Goal: Transaction & Acquisition: Purchase product/service

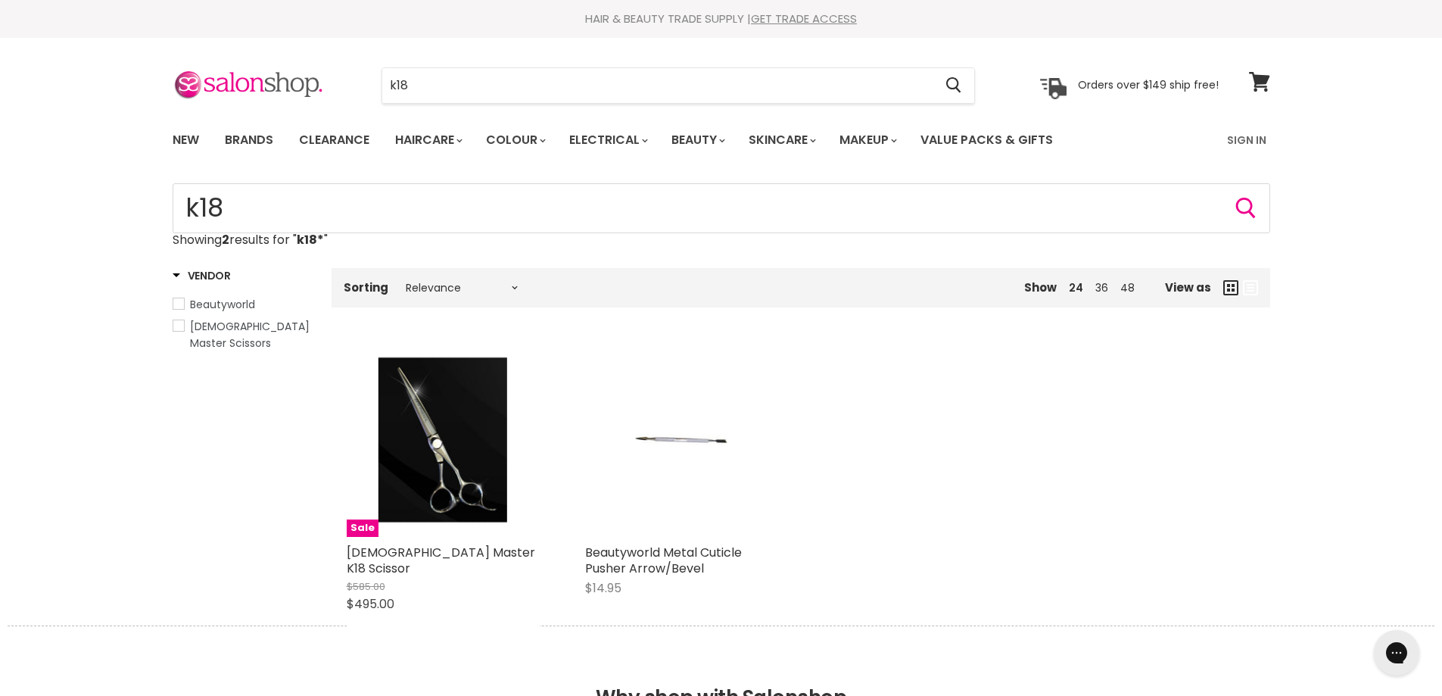
type input "k18*"
click at [237, 140] on link "Brands" at bounding box center [248, 140] width 71 height 32
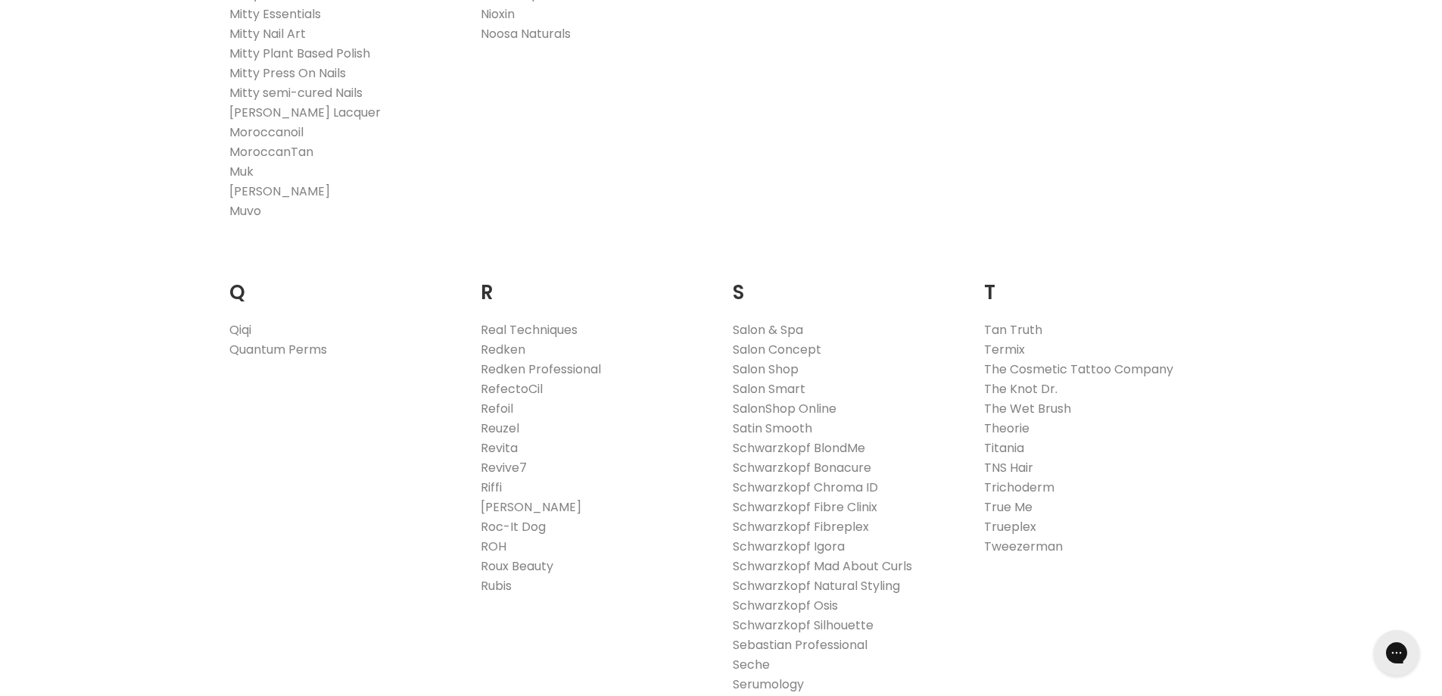
scroll to position [2270, 0]
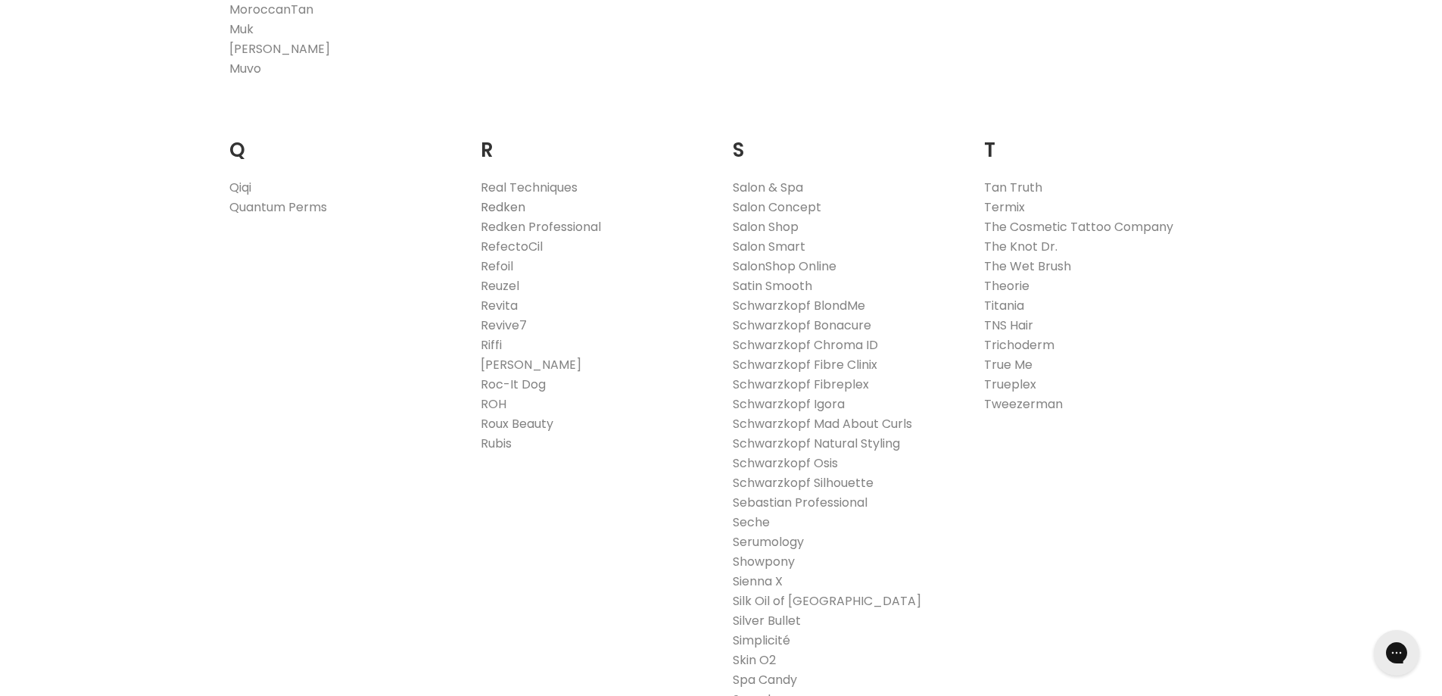
click at [507, 205] on link "Redken" at bounding box center [503, 206] width 45 height 17
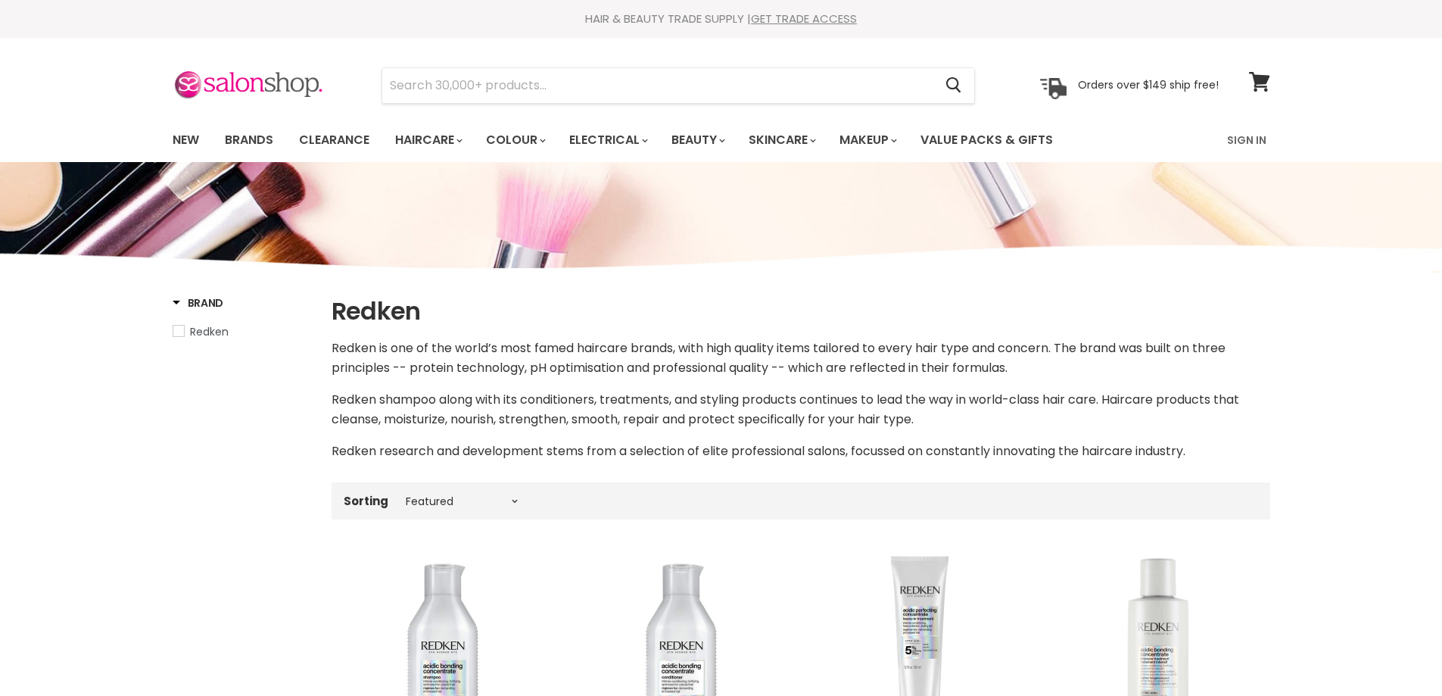
select select "manual"
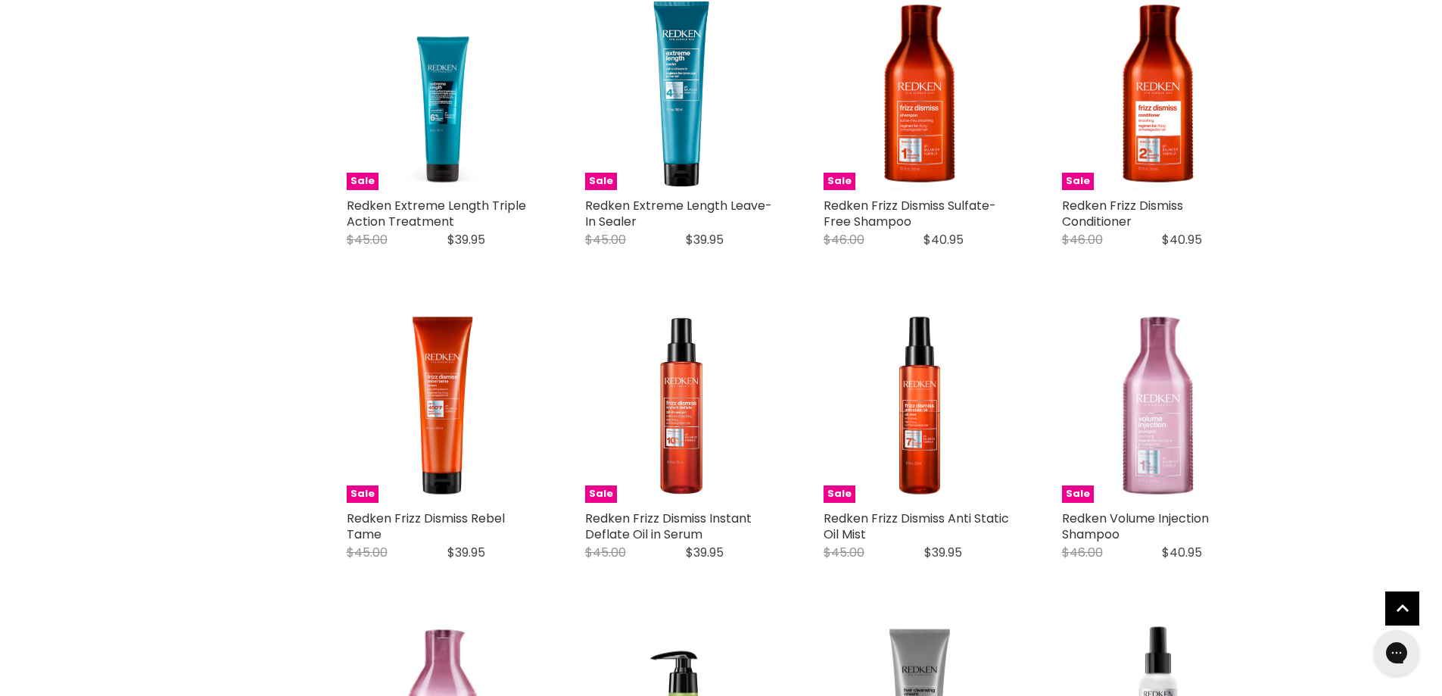
scroll to position [2875, 0]
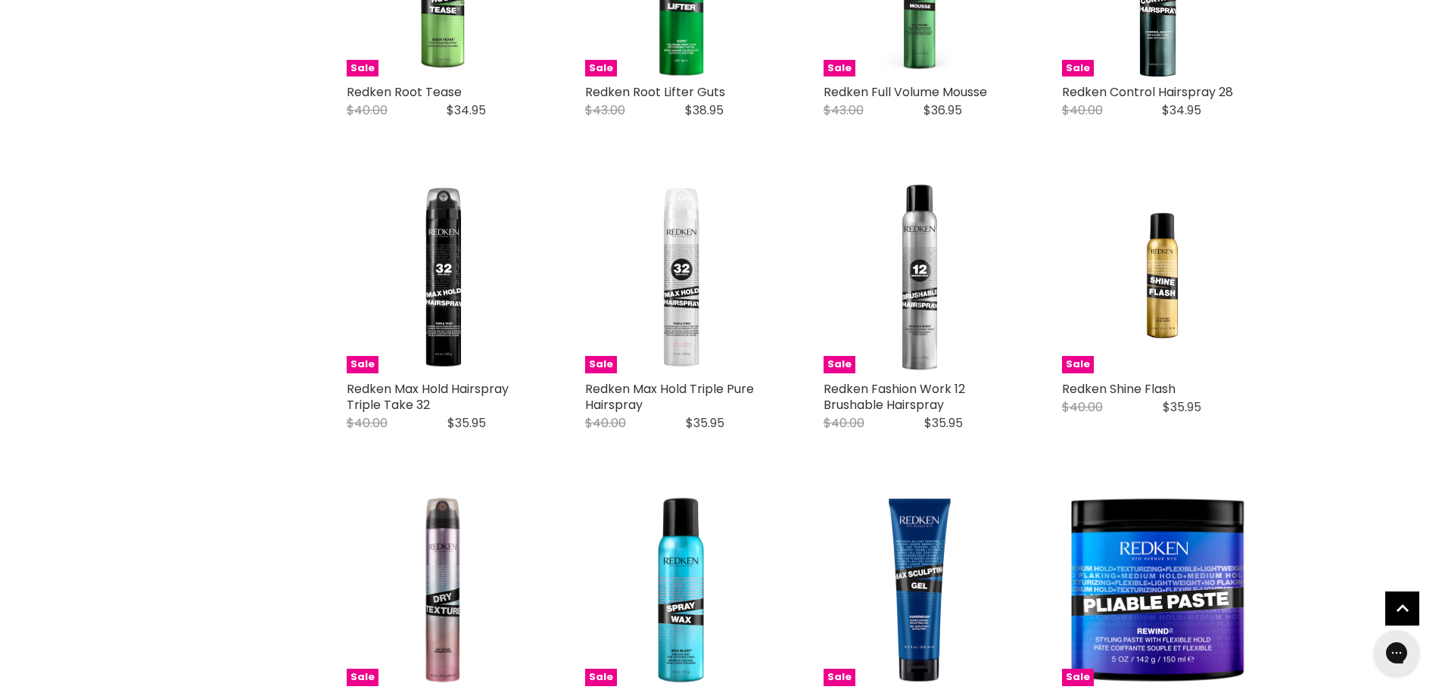
scroll to position [3783, 0]
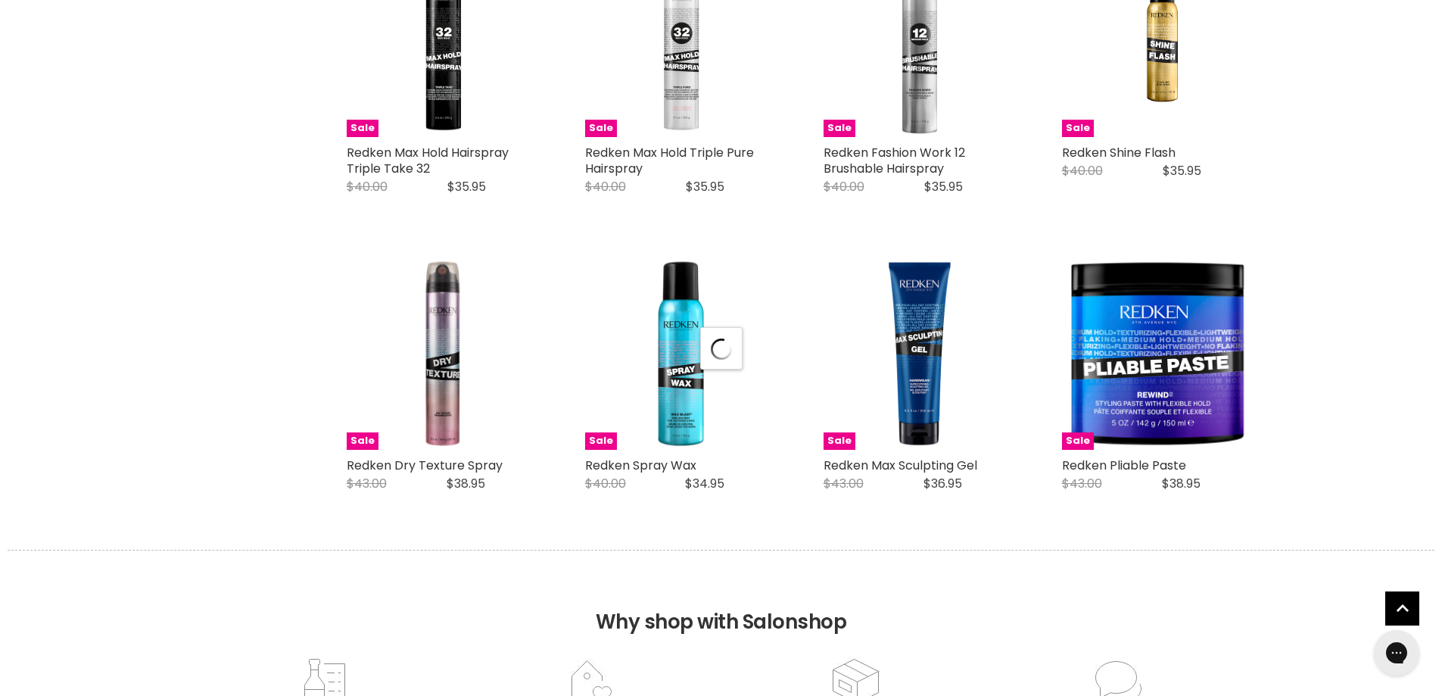
select select "manual"
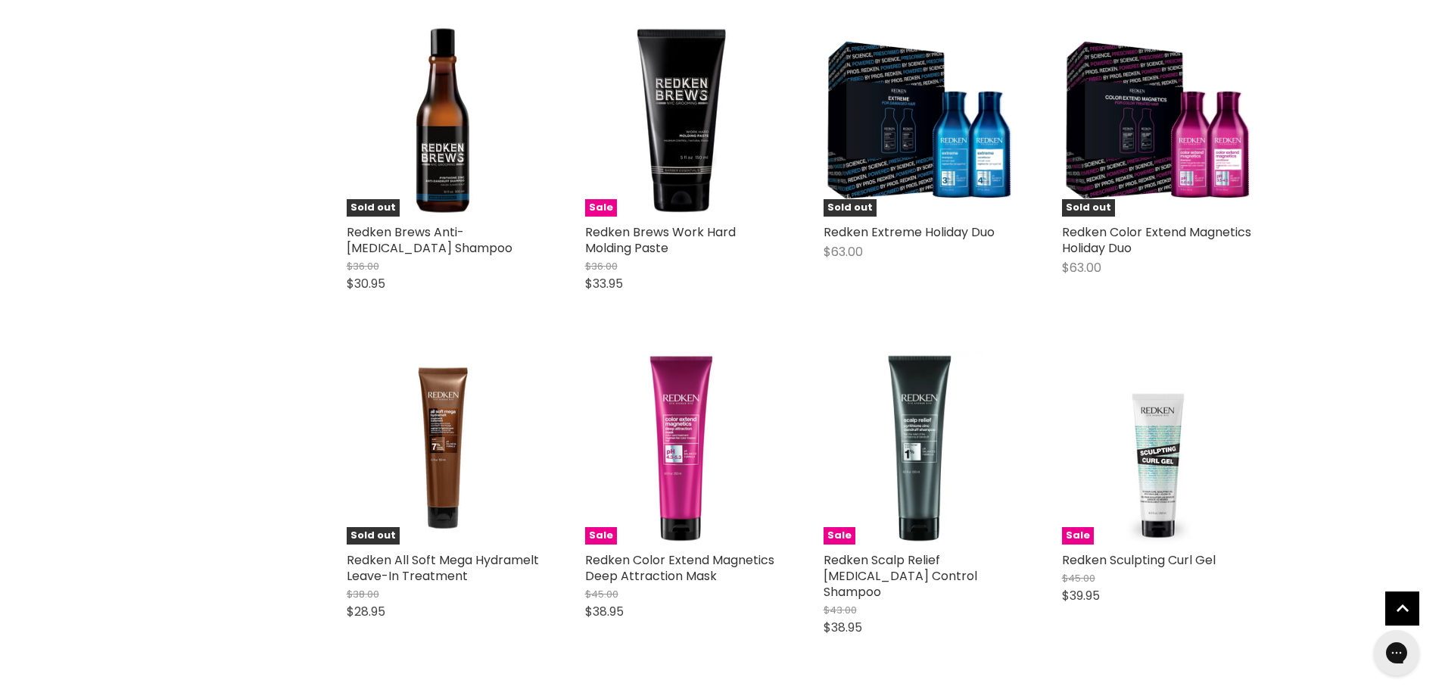
scroll to position [0, 0]
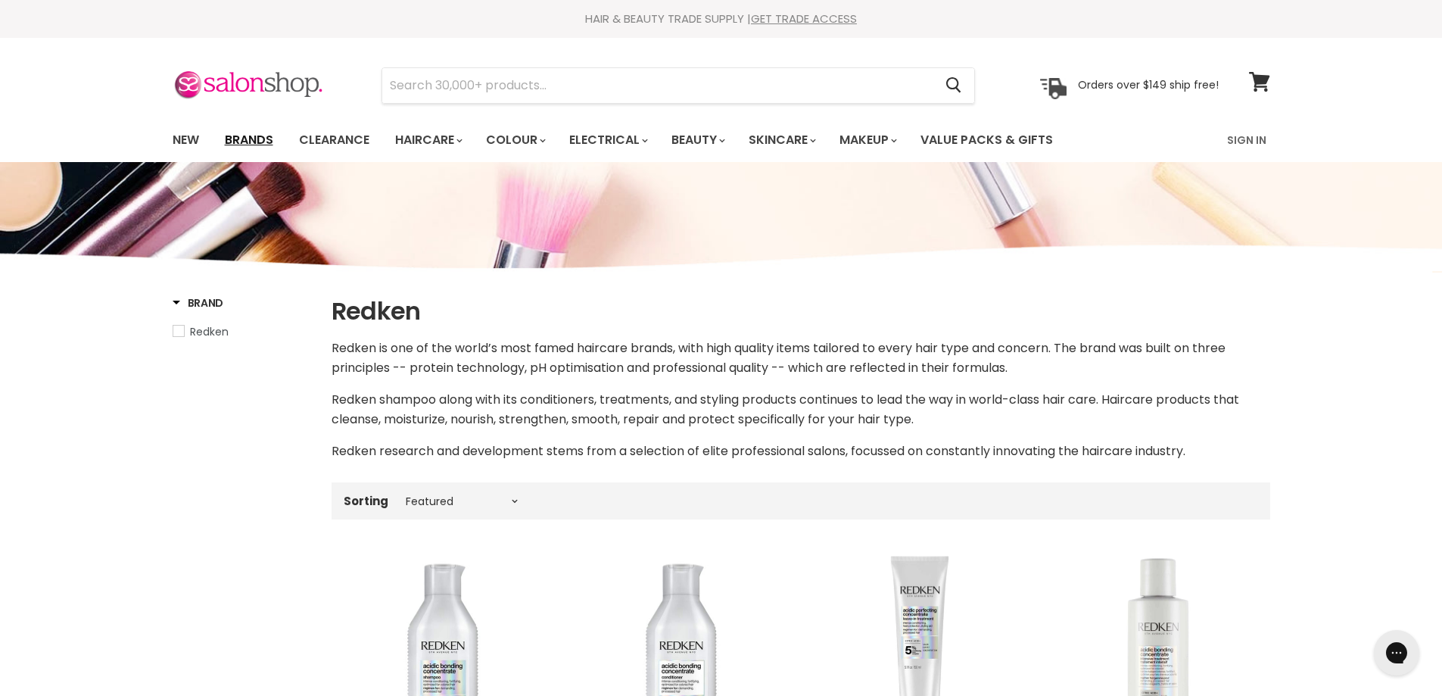
click at [247, 139] on link "Brands" at bounding box center [248, 140] width 71 height 32
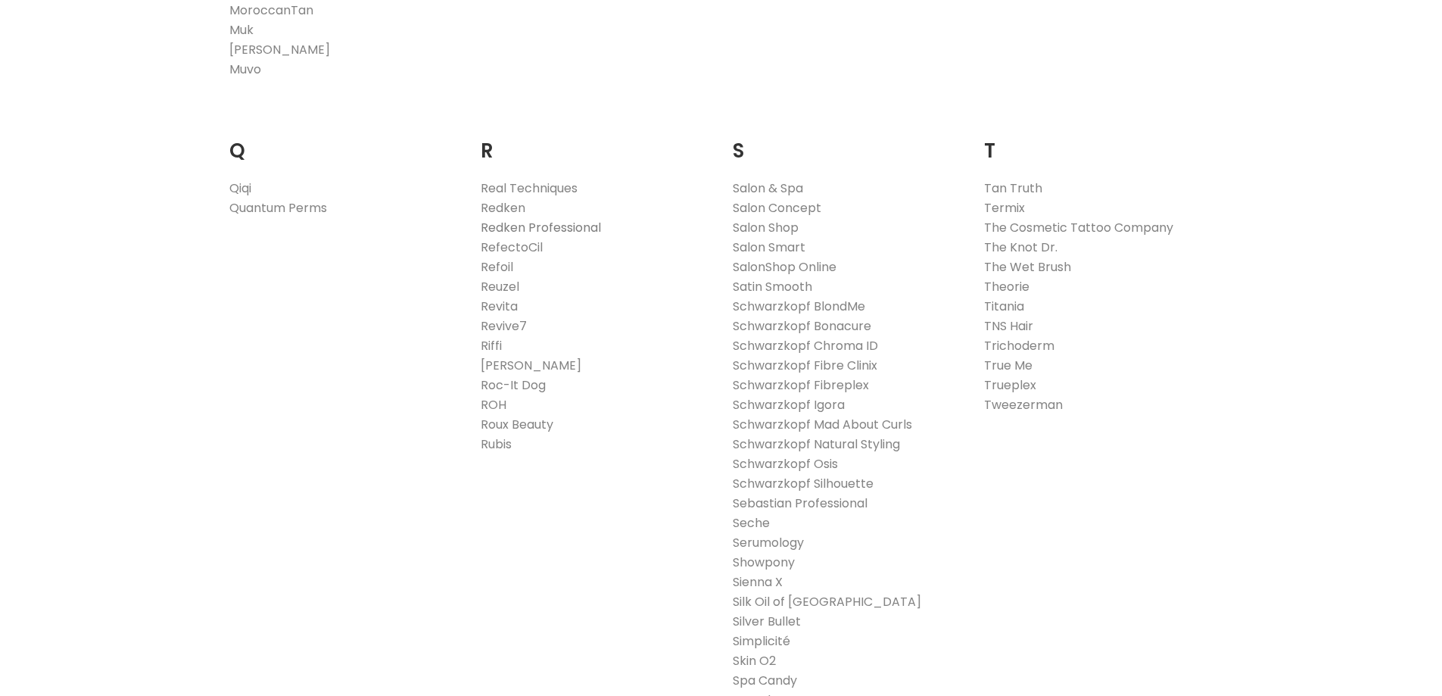
scroll to position [2270, 0]
click at [548, 226] on link "Redken Professional" at bounding box center [541, 227] width 120 height 17
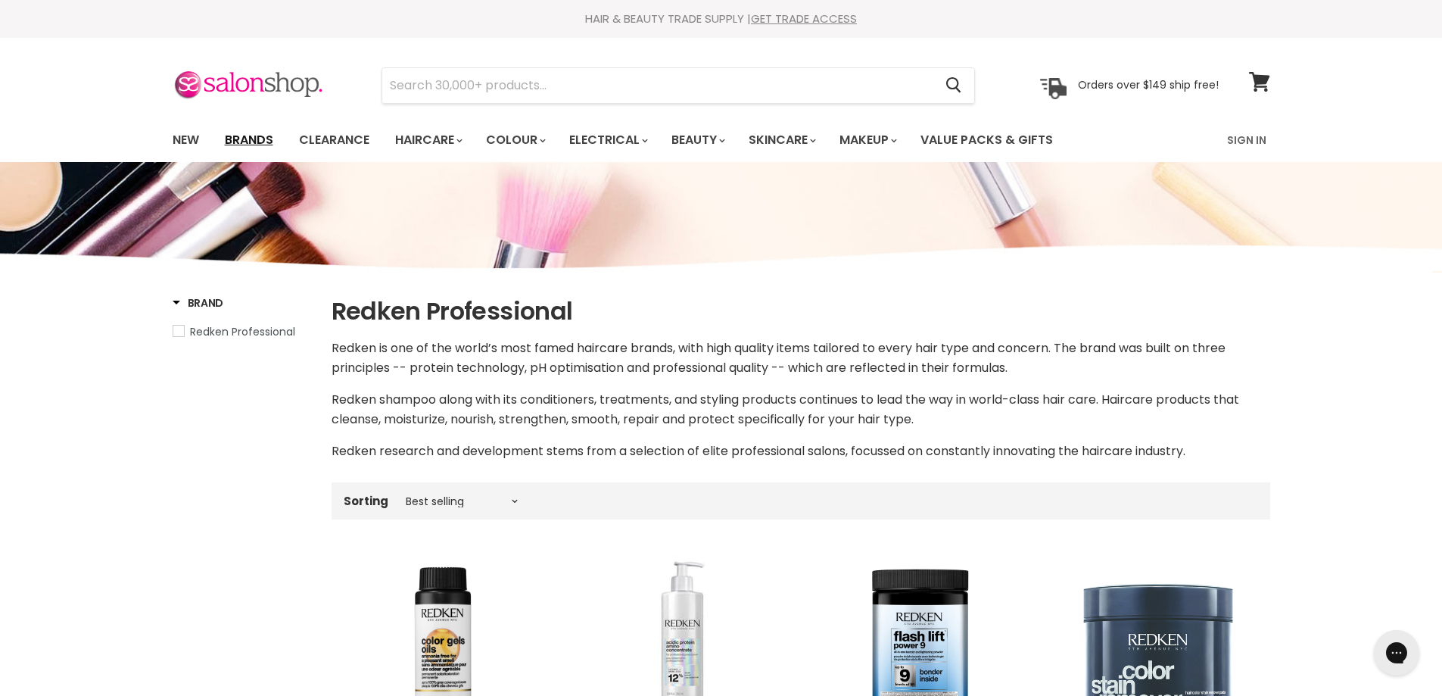
click at [254, 144] on link "Brands" at bounding box center [248, 140] width 71 height 32
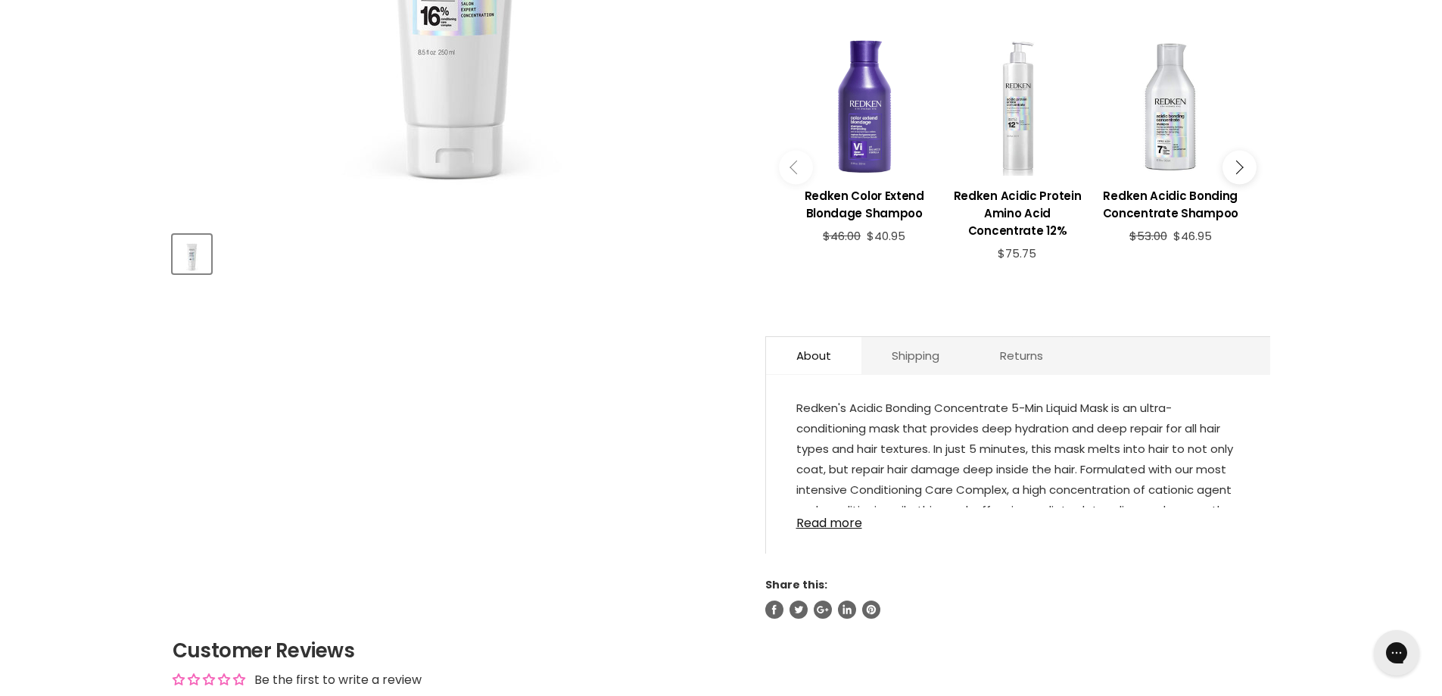
scroll to position [530, 0]
click at [827, 506] on link "Read more" at bounding box center [1017, 517] width 443 height 23
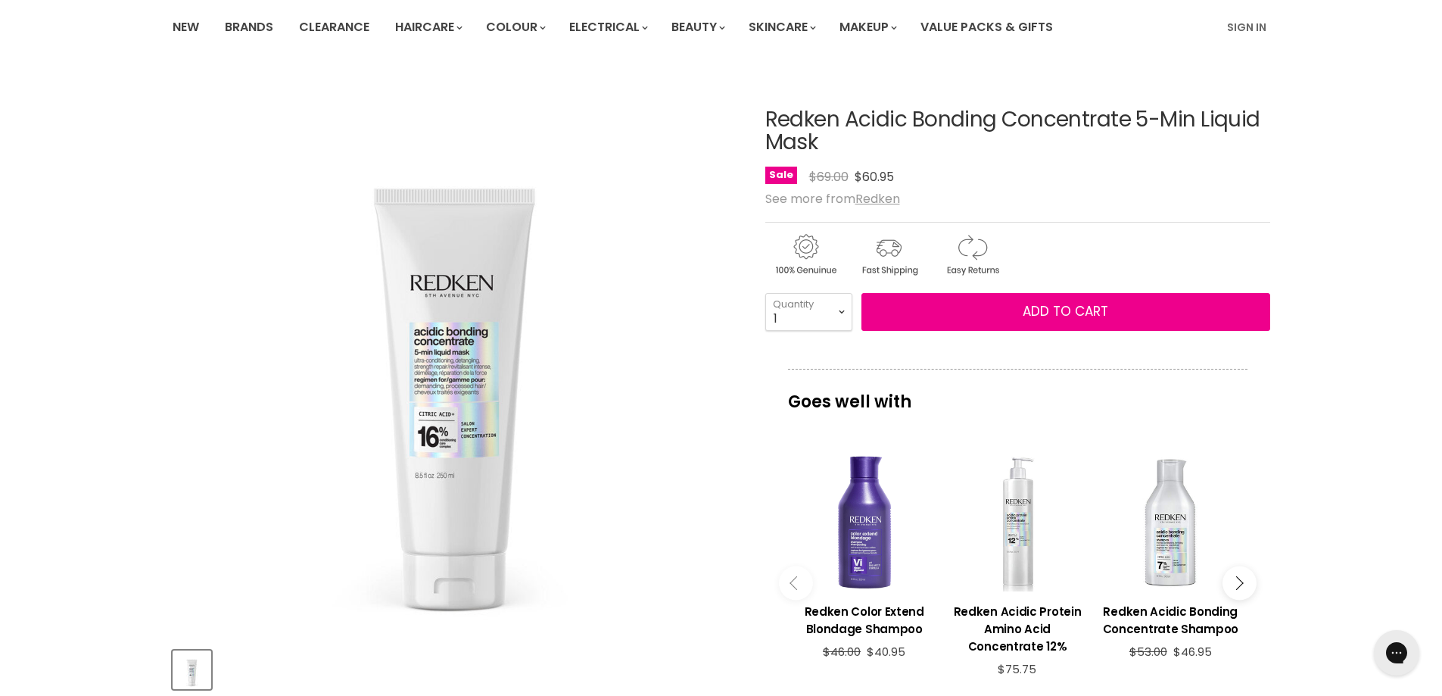
scroll to position [0, 0]
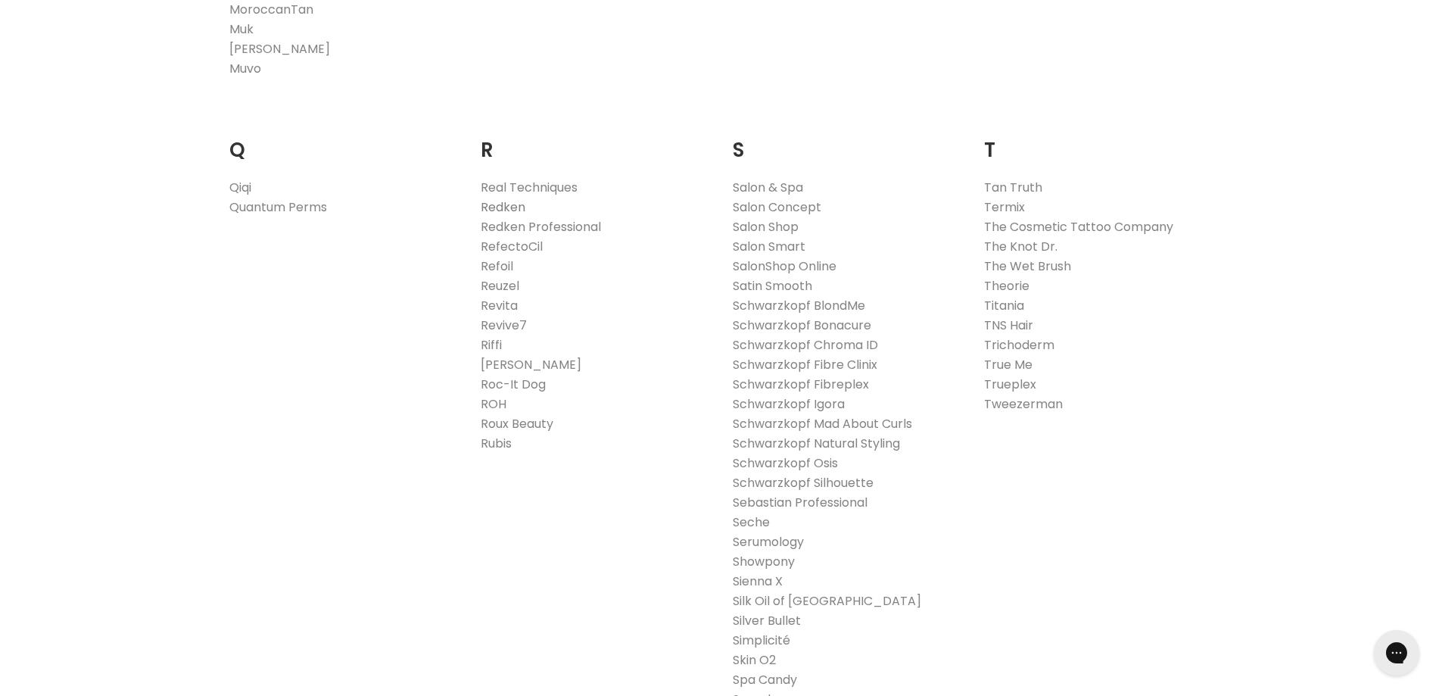
click at [498, 209] on link "Redken" at bounding box center [503, 206] width 45 height 17
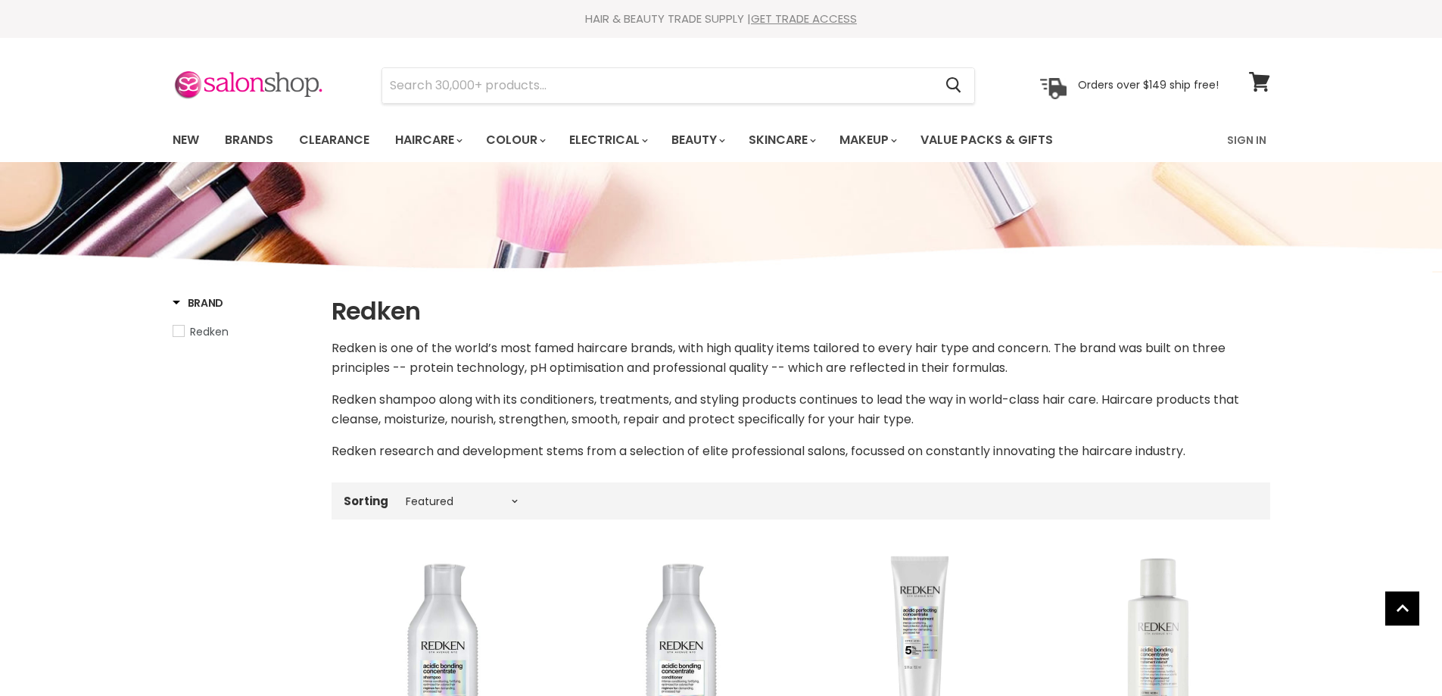
select select "manual"
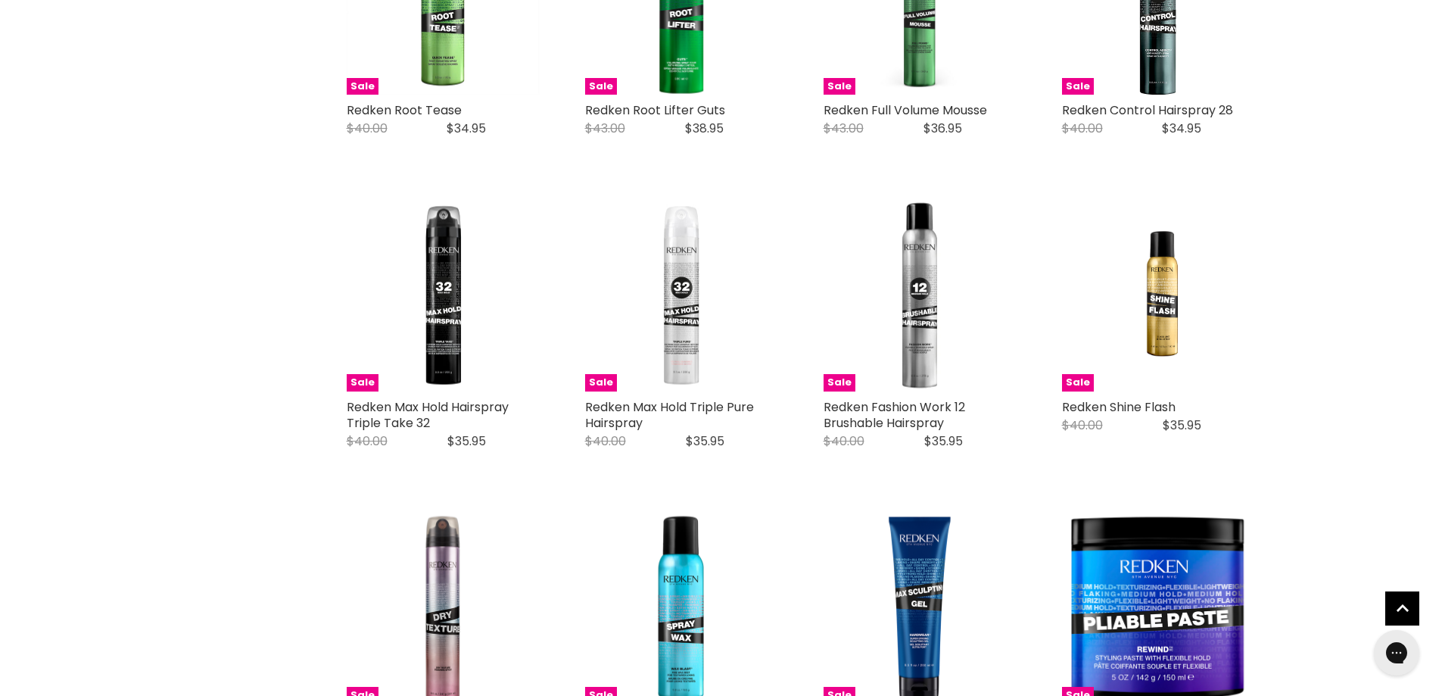
scroll to position [3556, 0]
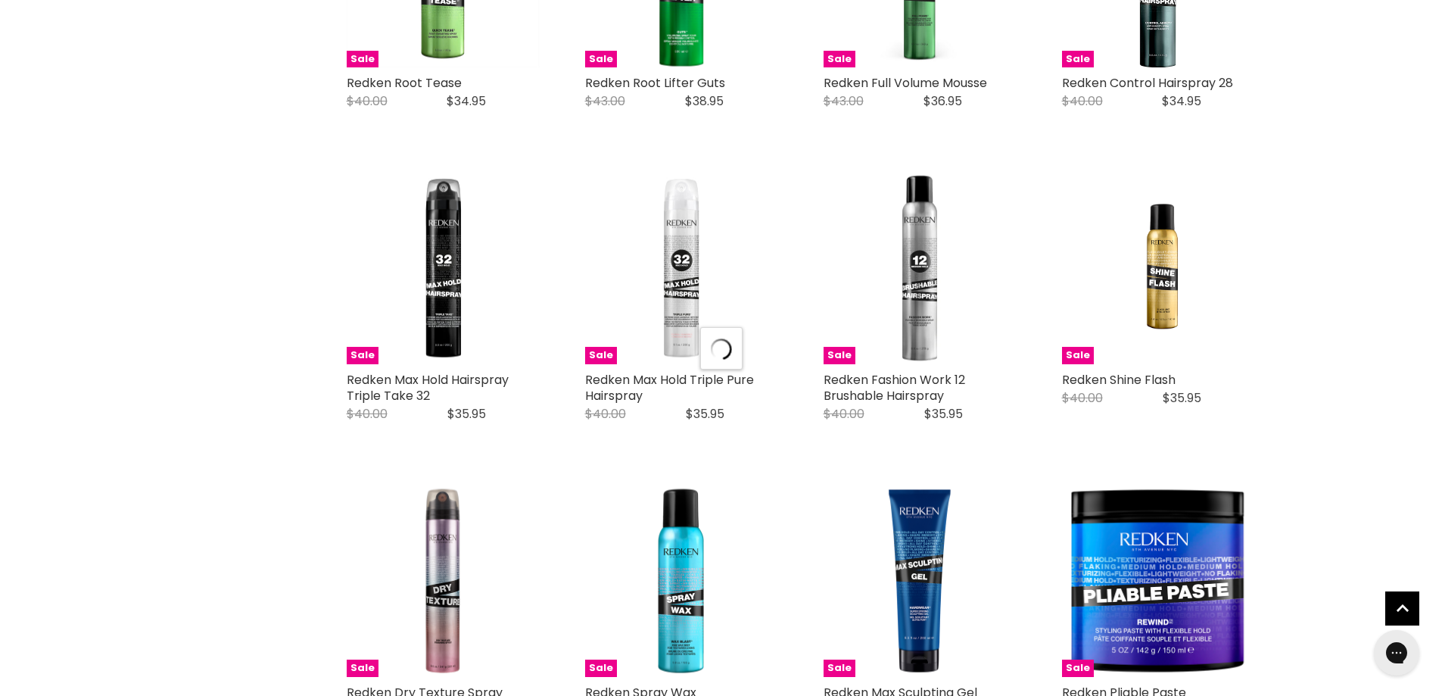
scroll to position [3859, 0]
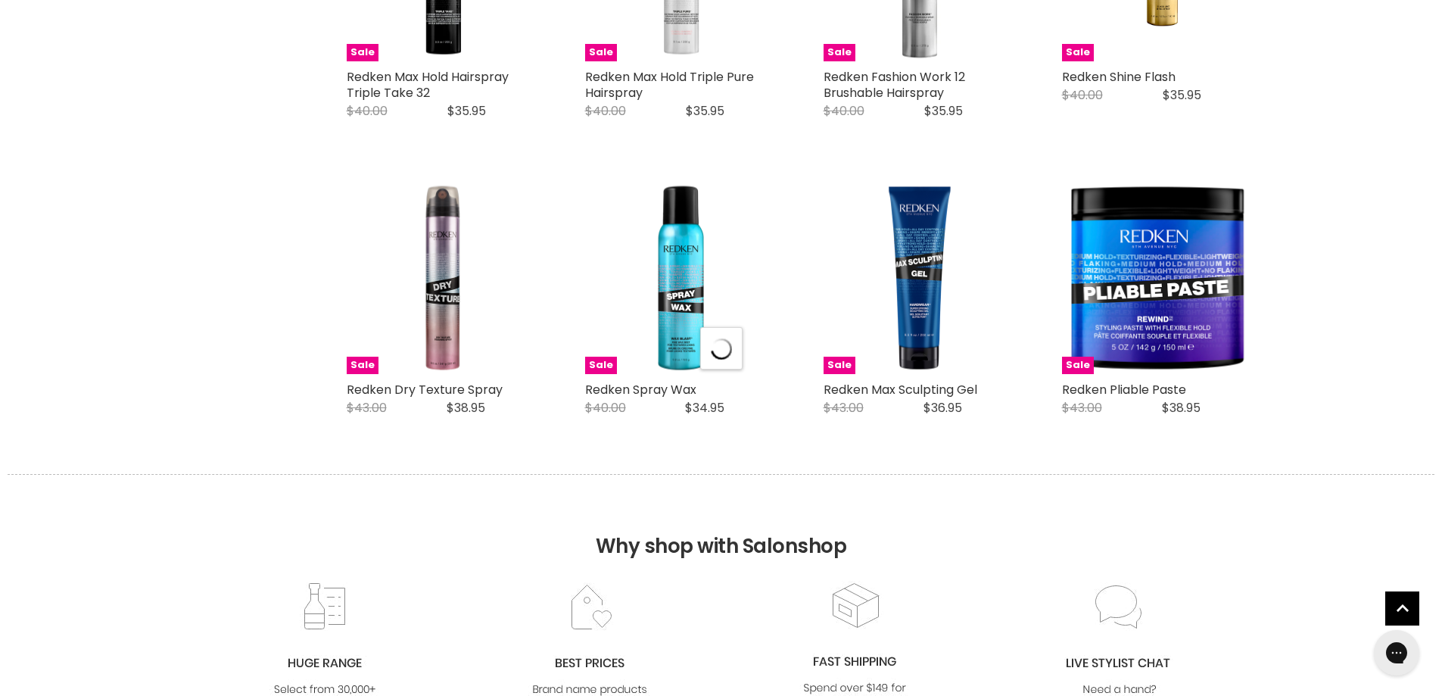
select select "manual"
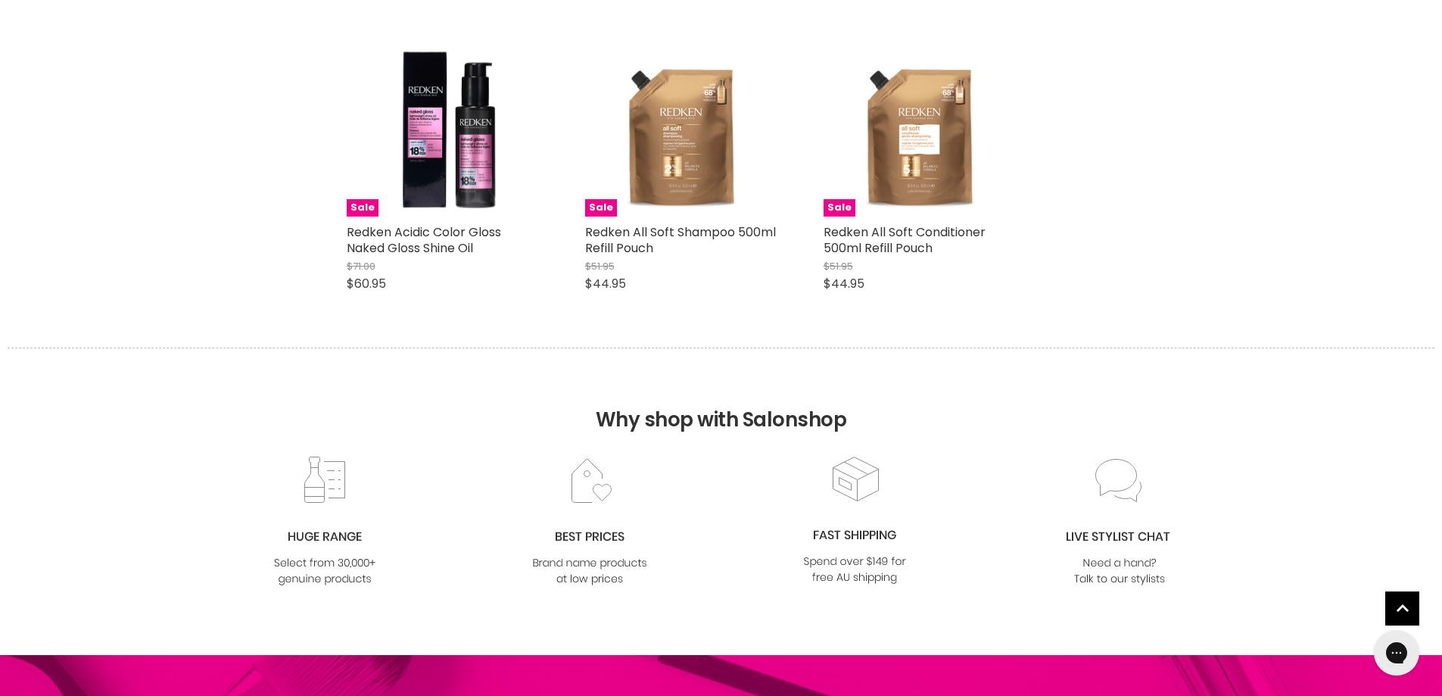
scroll to position [7643, 0]
